Goal: Information Seeking & Learning: Learn about a topic

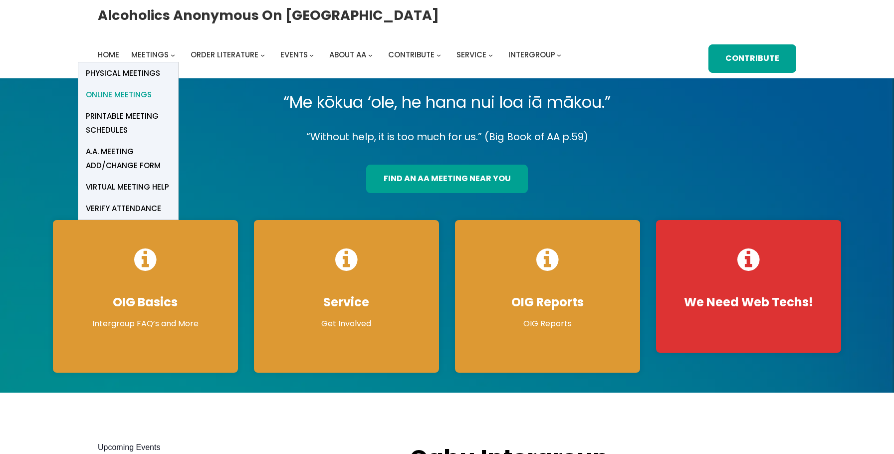
click at [142, 96] on span "Online Meetings" at bounding box center [119, 95] width 66 height 14
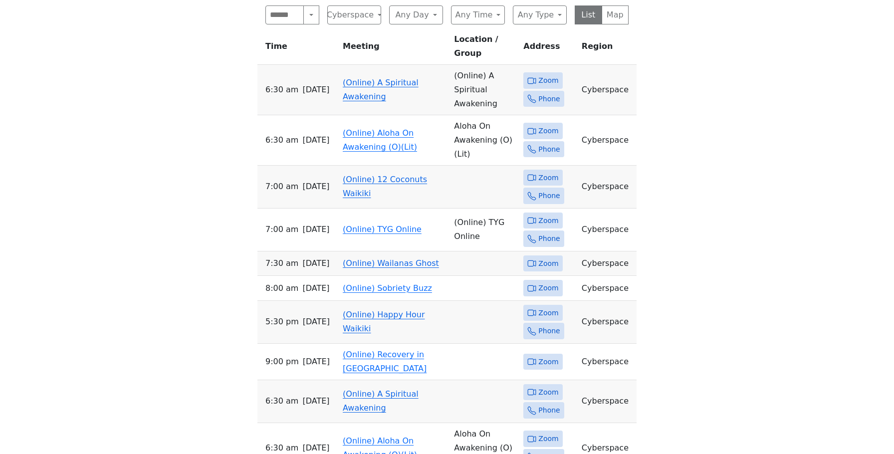
click at [375, 65] on td "(Online) A Spiritual Awakening" at bounding box center [394, 90] width 111 height 50
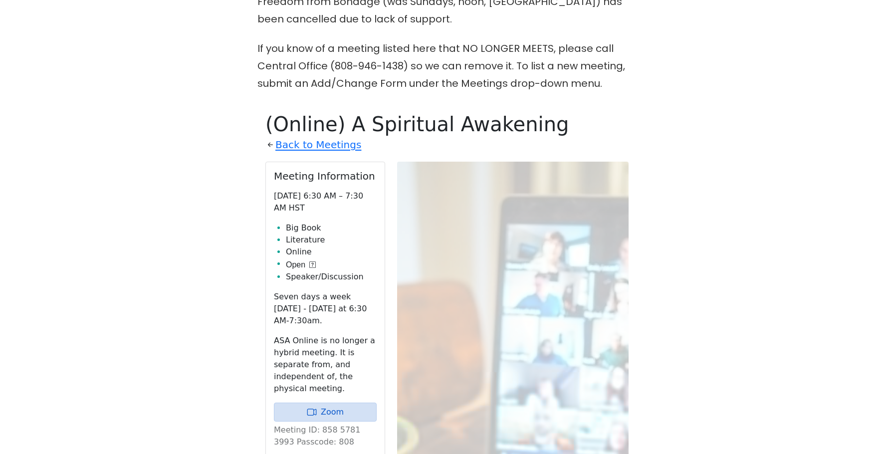
scroll to position [453, 0]
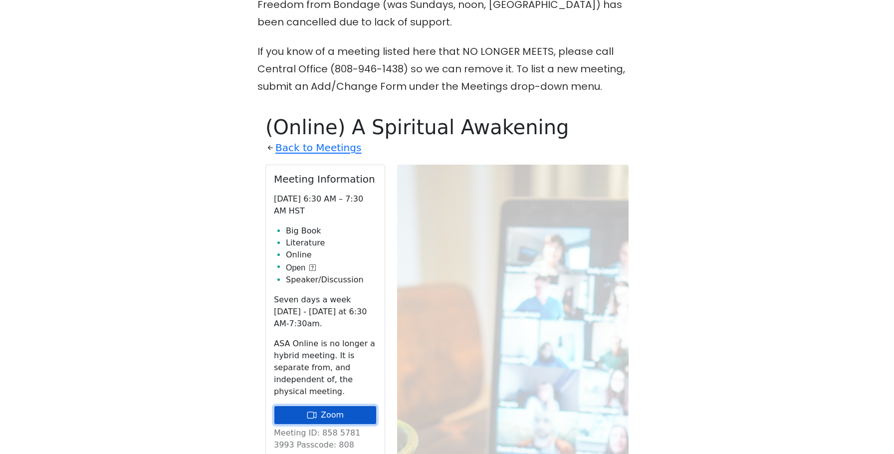
click at [322, 405] on link "Zoom" at bounding box center [325, 414] width 103 height 19
